Goal: Use online tool/utility: Utilize a website feature to perform a specific function

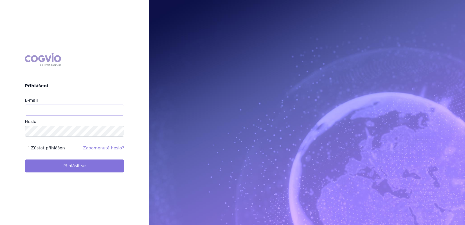
type input "lucie.sichtova@medochemie.com"
click at [57, 164] on button "Přihlásit se" at bounding box center [74, 165] width 99 height 13
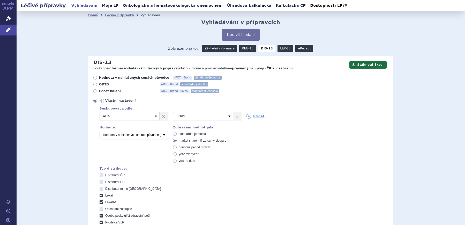
click at [4, 33] on link "Léčivé přípravky" at bounding box center [8, 30] width 17 height 11
click at [13, 29] on link "Léčivé přípravky" at bounding box center [8, 30] width 17 height 11
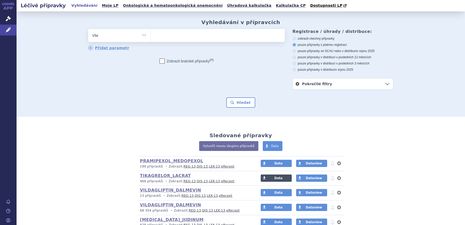
click at [284, 179] on link "Data" at bounding box center [276, 177] width 31 height 7
click at [5, 29] on link "Léčivé přípravky" at bounding box center [8, 30] width 17 height 11
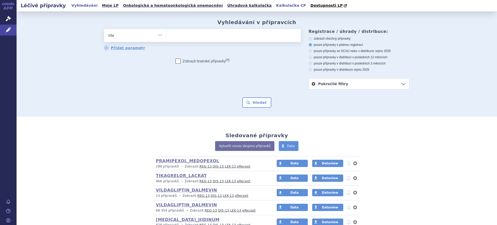
click at [274, 4] on link "Kalkulačka CP" at bounding box center [290, 5] width 33 height 7
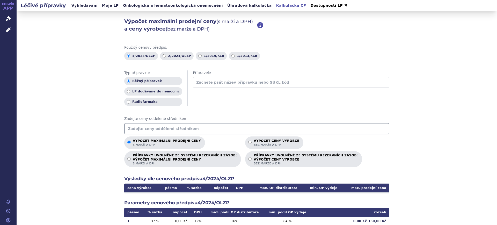
click at [167, 128] on input "text" at bounding box center [256, 128] width 265 height 11
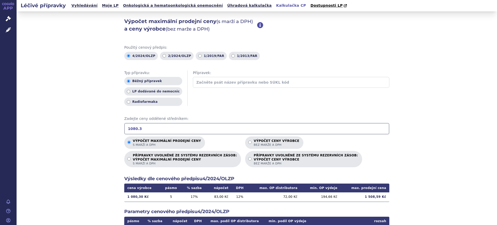
drag, startPoint x: 165, startPoint y: 124, endPoint x: 31, endPoint y: 126, distance: 134.0
click at [31, 126] on div "Výpočet maximální prodejní ceny (s marží a DPH) a ceny výrobce (bez marže a DPH…" at bounding box center [257, 162] width 480 height 302
type input "932.65"
drag, startPoint x: 156, startPoint y: 129, endPoint x: 0, endPoint y: 87, distance: 161.3
click at [0, 88] on div "APP Správní řízení Léčivé přípravky Notifikace Nápověda Lucie Šichtová Vyhledáv…" at bounding box center [248, 112] width 497 height 225
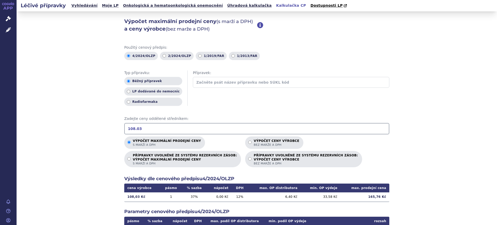
type input "108.03"
drag, startPoint x: 248, startPoint y: 142, endPoint x: 239, endPoint y: 142, distance: 9.3
click at [254, 141] on p "Výpočet ceny výrobce bez marže a DPH" at bounding box center [277, 143] width 46 height 8
click at [248, 141] on input "Výpočet ceny výrobce bez marže a DPH" at bounding box center [249, 141] width 3 height 3
radio input "true"
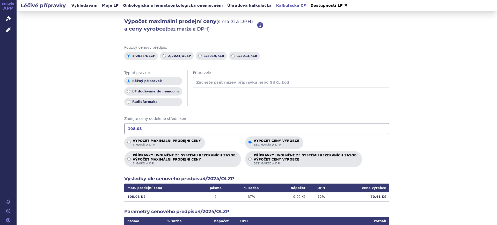
drag, startPoint x: 158, startPoint y: 131, endPoint x: 3, endPoint y: 90, distance: 160.5
click at [0, 90] on div "APP Správní řízení Léčivé přípravky Notifikace Nápověda Lucie Šichtová Vyhledáv…" at bounding box center [248, 112] width 497 height 225
drag, startPoint x: 162, startPoint y: 133, endPoint x: 0, endPoint y: 103, distance: 165.0
click at [0, 103] on div "APP Správní řízení Léčivé přípravky Notifikace Nápověda Lucie Šichtová Vyhledáv…" at bounding box center [248, 112] width 497 height 225
type input "342.05"
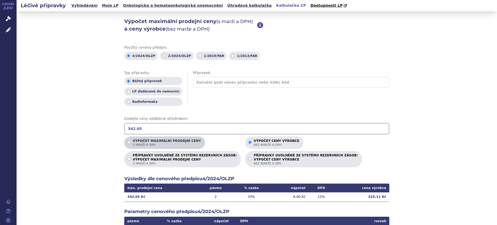
click at [140, 144] on span "s marží a DPH" at bounding box center [167, 145] width 68 height 4
click at [131, 144] on input "Výpočet maximální prodejní ceny s marží a DPH" at bounding box center [128, 141] width 3 height 3
radio input "true"
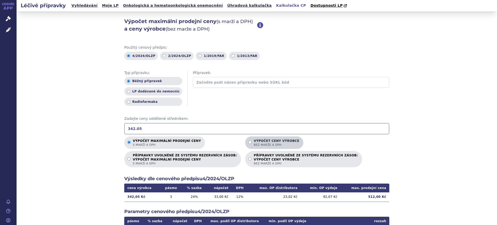
click at [254, 142] on p "Výpočet ceny výrobce bez marže a DPH" at bounding box center [277, 143] width 46 height 8
click at [251, 142] on input "Výpočet ceny výrobce bez marže a DPH" at bounding box center [249, 141] width 3 height 3
radio input "true"
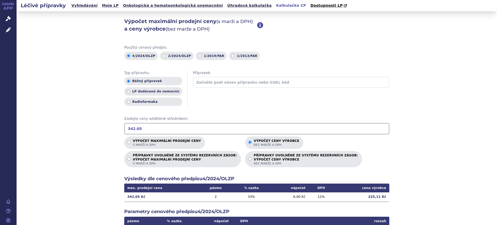
drag, startPoint x: 196, startPoint y: 128, endPoint x: 1, endPoint y: 120, distance: 195.2
click at [1, 121] on div "APP Správní řízení Léčivé přípravky Notifikace Nápověda Lucie Šichtová Vyhledáv…" at bounding box center [248, 112] width 497 height 225
type input "521"
click at [187, 142] on p "Výpočet maximální prodejní ceny s marží a DPH" at bounding box center [167, 143] width 68 height 8
click at [131, 142] on input "Výpočet maximální prodejní ceny s marží a DPH" at bounding box center [128, 141] width 3 height 3
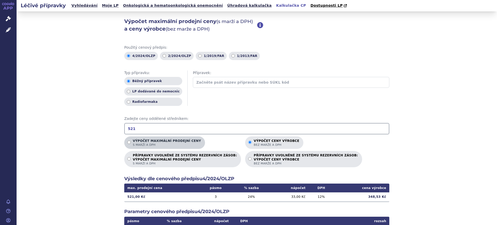
radio input "true"
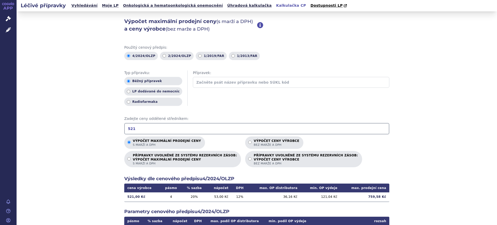
drag, startPoint x: 151, startPoint y: 131, endPoint x: 14, endPoint y: 127, distance: 136.1
click at [19, 127] on div "Výpočet maximální prodejní ceny (s marží a DPH) a ceny výrobce (bez marže a DPH…" at bounding box center [257, 162] width 480 height 302
click at [141, 130] on input "99" at bounding box center [256, 128] width 265 height 11
drag, startPoint x: 141, startPoint y: 130, endPoint x: 86, endPoint y: 130, distance: 54.6
click at [86, 130] on div "Výpočet maximální prodejní ceny (s marží a DPH) a ceny výrobce (bez marže a DPH…" at bounding box center [257, 162] width 480 height 302
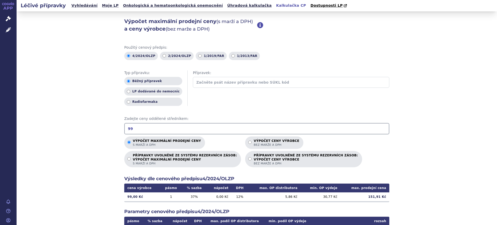
click at [191, 130] on input "99" at bounding box center [256, 128] width 265 height 11
drag, startPoint x: 191, startPoint y: 122, endPoint x: 149, endPoint y: 116, distance: 42.0
click at [150, 116] on div "Zadejte ceny oddělené středníkem: 99" at bounding box center [256, 125] width 265 height 18
drag, startPoint x: 146, startPoint y: 131, endPoint x: 91, endPoint y: 128, distance: 55.2
click at [109, 127] on div "Výpočet maximální prodejní ceny (s marží a DPH) a ceny výrobce (bez marže a DPH…" at bounding box center [257, 162] width 480 height 302
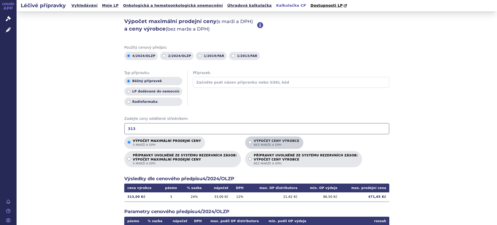
type input "313"
click at [248, 142] on input "Výpočet ceny výrobce bez marže a DPH" at bounding box center [249, 141] width 3 height 3
radio input "true"
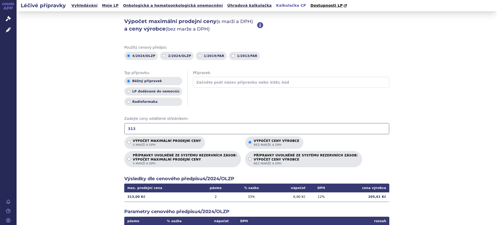
drag, startPoint x: 133, startPoint y: 129, endPoint x: 12, endPoint y: 112, distance: 123.1
click at [12, 112] on div "APP Správní řízení Léčivé přípravky Notifikace Nápověda Lucie Šichtová Vyhledáv…" at bounding box center [248, 112] width 497 height 225
type input "205.61"
click at [147, 142] on p "Výpočet maximální prodejní ceny s marží a DPH" at bounding box center [167, 143] width 68 height 8
click at [131, 142] on input "Výpočet maximální prodejní ceny s marží a DPH" at bounding box center [128, 141] width 3 height 3
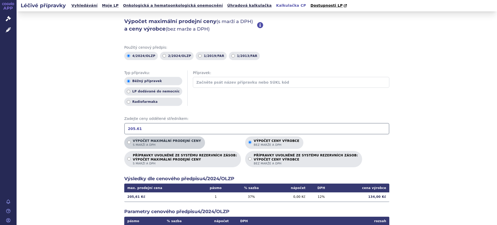
radio input "true"
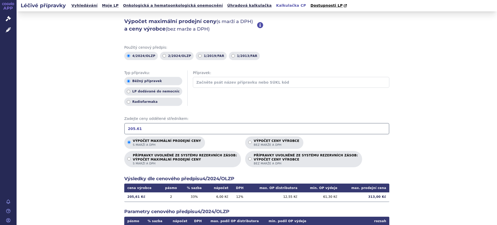
drag, startPoint x: 145, startPoint y: 130, endPoint x: 0, endPoint y: 113, distance: 145.7
click at [0, 113] on div "APP Správní řízení Léčivé přípravky Notifikace Nápověda Lucie Šichtová Vyhledáv…" at bounding box center [248, 112] width 497 height 225
type input "511"
click at [255, 143] on p "Výpočet ceny výrobce bez marže a DPH" at bounding box center [277, 143] width 46 height 8
click at [251, 143] on input "Výpočet ceny výrobce bez marže a DPH" at bounding box center [249, 141] width 3 height 3
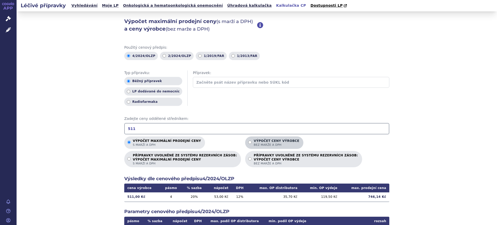
radio input "true"
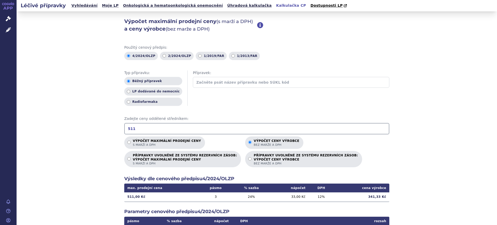
drag, startPoint x: 149, startPoint y: 130, endPoint x: 67, endPoint y: 107, distance: 85.1
click at [0, 100] on div "APP Správní řízení Léčivé přípravky Notifikace Nápověda Lucie Šichtová Vyhledáv…" at bounding box center [248, 112] width 497 height 225
type input "341.33"
click at [146, 141] on p "Výpočet maximální prodejní ceny s marží a DPH" at bounding box center [167, 143] width 68 height 8
click at [131, 141] on input "Výpočet maximální prodejní ceny s marží a DPH" at bounding box center [128, 141] width 3 height 3
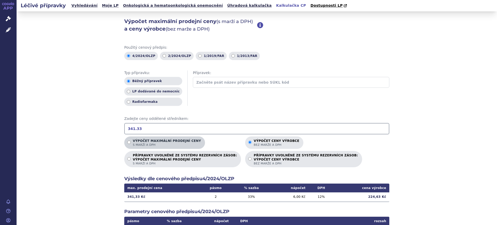
radio input "true"
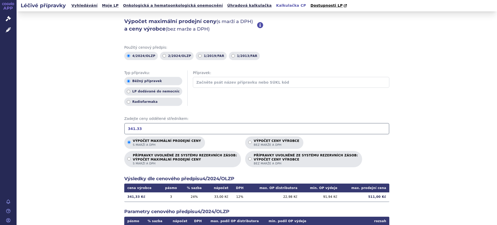
drag, startPoint x: 150, startPoint y: 123, endPoint x: 91, endPoint y: 125, distance: 59.3
click at [91, 125] on div "Výpočet maximální prodejní ceny (s marží a DPH) a ceny výrobce (bez marže a DPH…" at bounding box center [257, 162] width 480 height 302
type input "6"
type input "342.33"
